Goal: Information Seeking & Learning: Learn about a topic

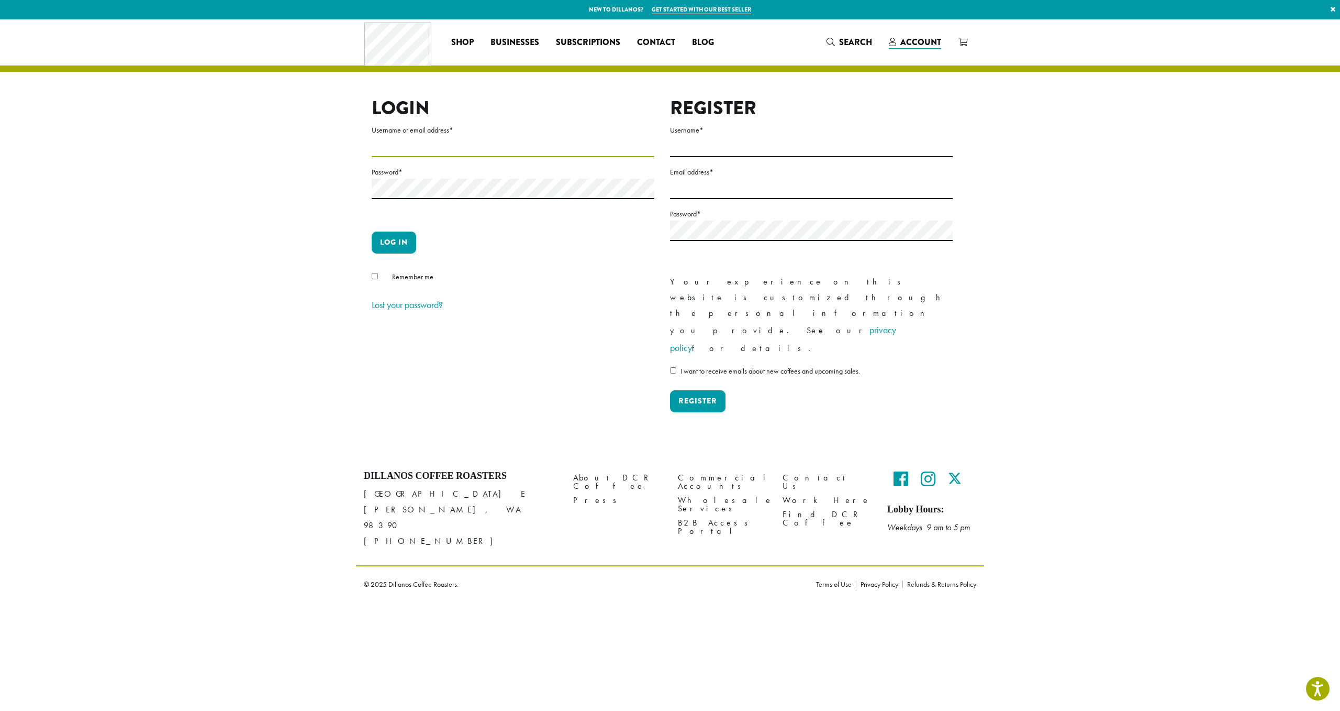
click at [422, 156] on input "Username or email address *" at bounding box center [513, 147] width 283 height 20
type input "**********"
click at [389, 242] on button "Log in" at bounding box center [394, 242] width 45 height 22
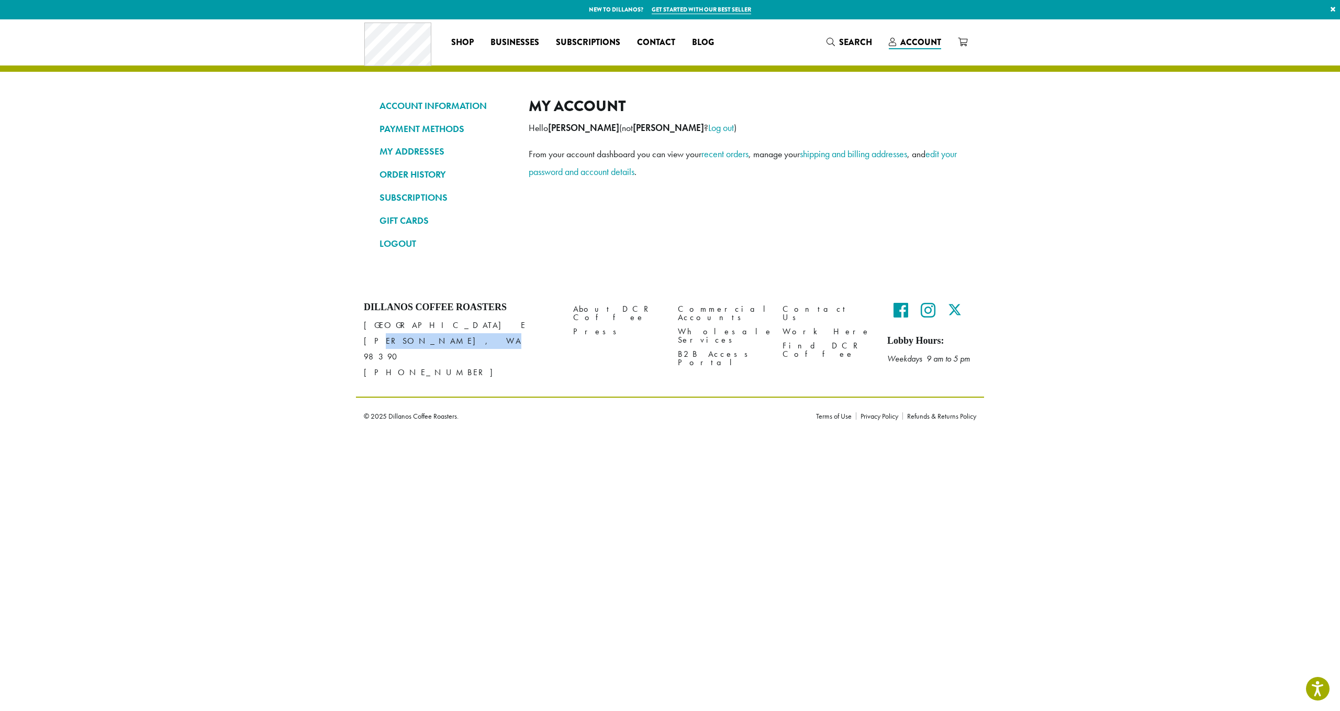
drag, startPoint x: 367, startPoint y: 337, endPoint x: 502, endPoint y: 334, distance: 134.6
click at [502, 334] on p "1620 45th Street E Sumner, WA 98390 (253) 826-1807" at bounding box center [461, 348] width 194 height 63
click at [498, 334] on p "1620 45th Street E Sumner, WA 98390 (253) 826-1807" at bounding box center [461, 348] width 194 height 63
click at [606, 306] on link "About DCR Coffee" at bounding box center [617, 313] width 89 height 23
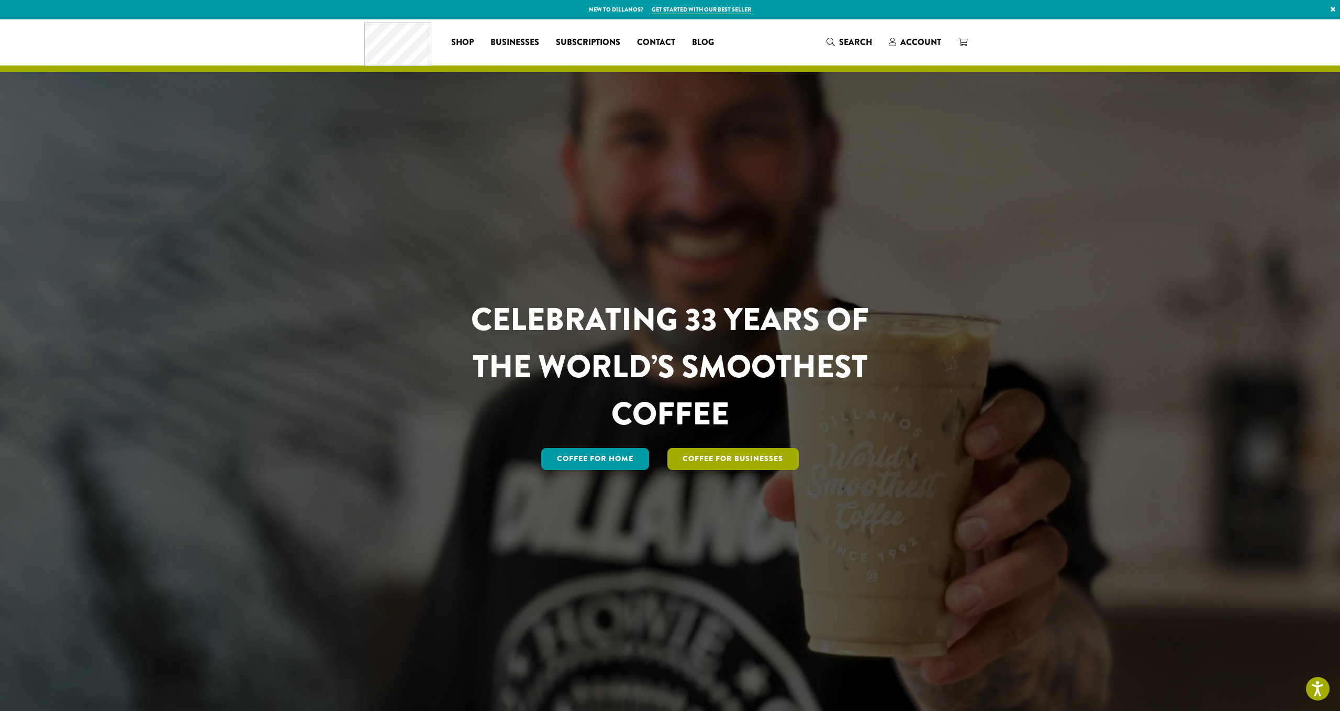
click at [741, 454] on link "Coffee For Businesses" at bounding box center [734, 459] width 132 height 22
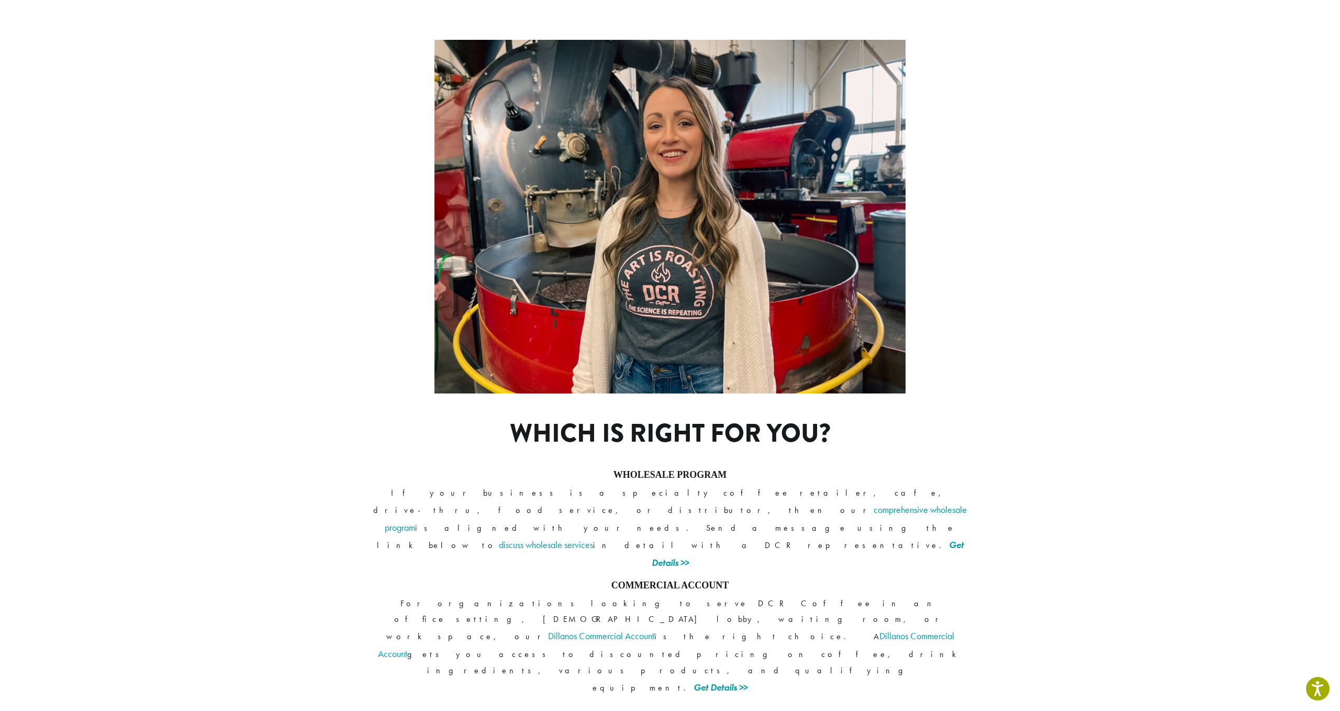
scroll to position [489, 0]
